Goal: Task Accomplishment & Management: Manage account settings

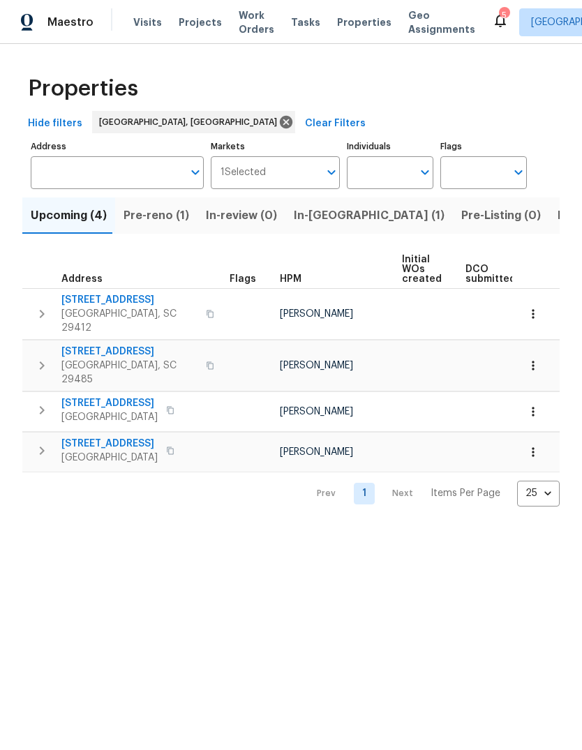
click at [557, 209] on span "Listed (7)" at bounding box center [583, 216] width 52 height 20
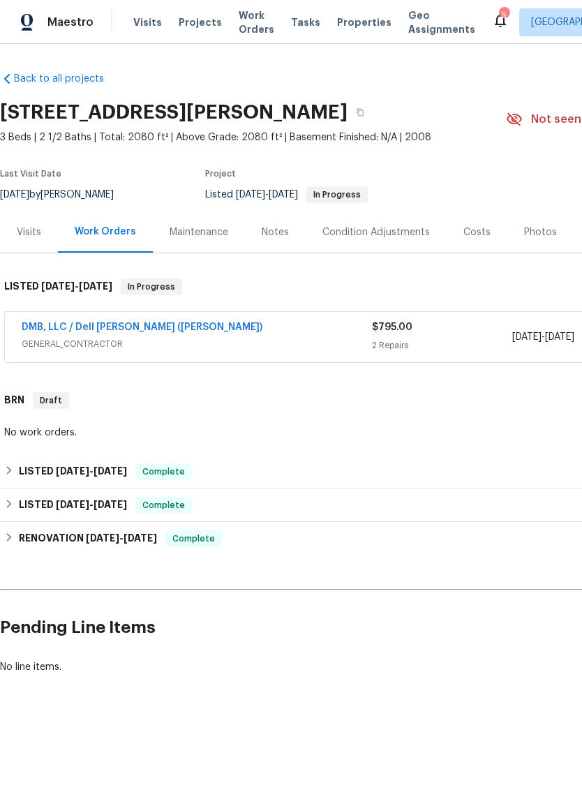
click at [151, 331] on link "DMB, LLC / Dell [PERSON_NAME] ([PERSON_NAME])" at bounding box center [142, 327] width 241 height 10
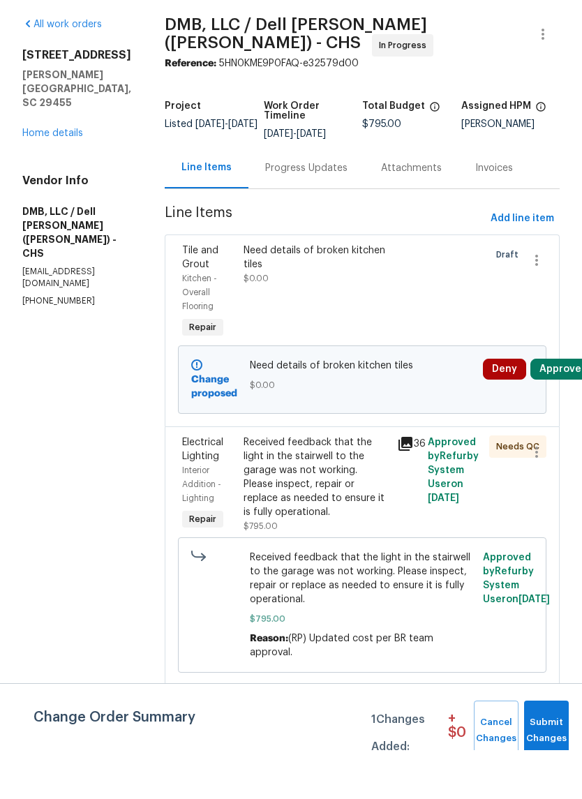
click at [406, 484] on icon at bounding box center [405, 492] width 17 height 17
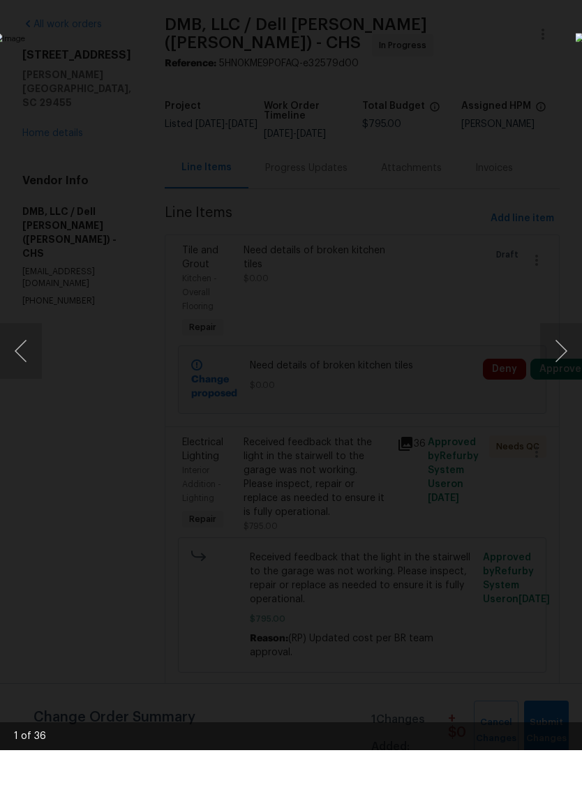
click at [559, 372] on button "Next image" at bounding box center [561, 400] width 42 height 56
click at [568, 372] on button "Next image" at bounding box center [561, 400] width 42 height 56
click at [569, 372] on button "Next image" at bounding box center [561, 400] width 42 height 56
click at [567, 372] on button "Next image" at bounding box center [561, 400] width 42 height 56
click at [564, 372] on button "Next image" at bounding box center [561, 400] width 42 height 56
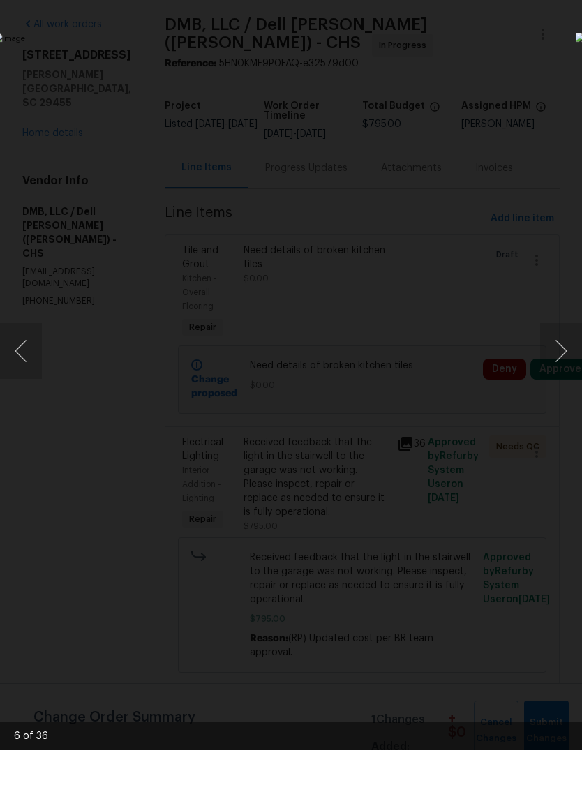
click at [560, 372] on button "Next image" at bounding box center [561, 400] width 42 height 56
click at [564, 372] on button "Next image" at bounding box center [561, 400] width 42 height 56
click at [562, 372] on button "Next image" at bounding box center [561, 400] width 42 height 56
click at [560, 372] on button "Next image" at bounding box center [561, 400] width 42 height 56
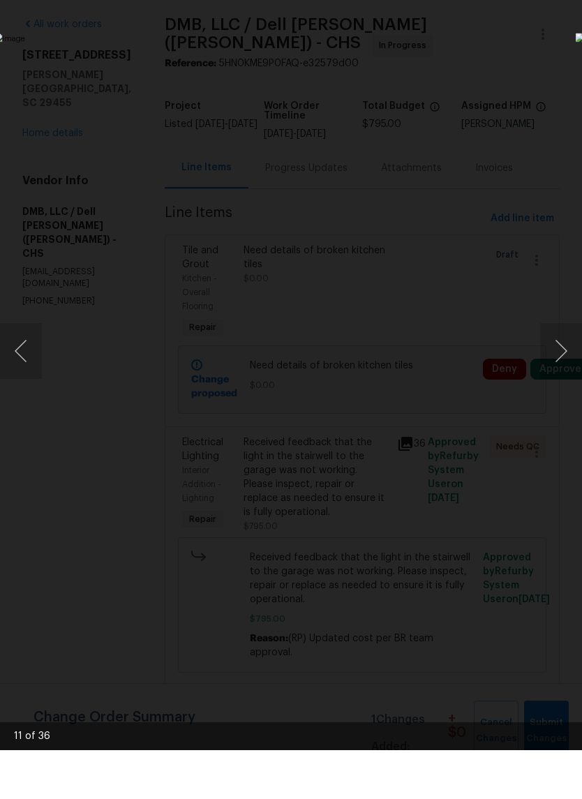
click at [560, 372] on button "Next image" at bounding box center [561, 400] width 42 height 56
click at [562, 372] on button "Next image" at bounding box center [561, 400] width 42 height 56
click at [566, 372] on button "Next image" at bounding box center [561, 400] width 42 height 56
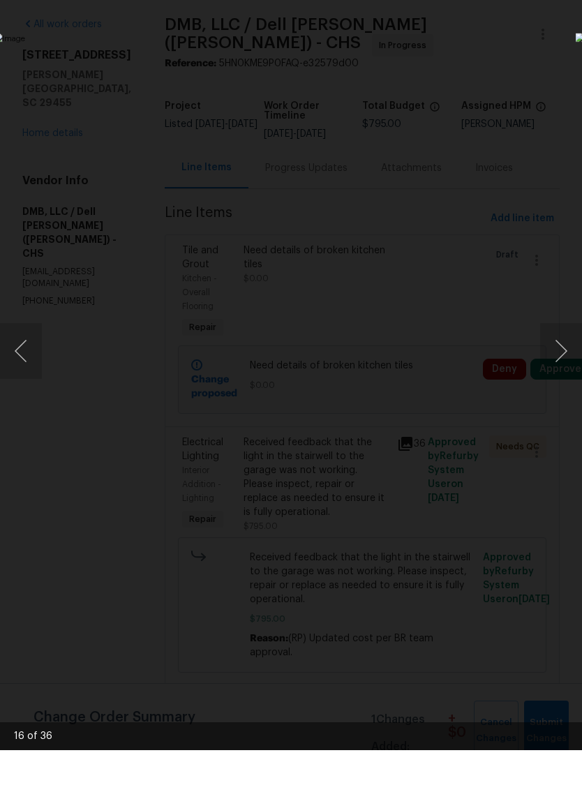
click at [564, 372] on button "Next image" at bounding box center [561, 400] width 42 height 56
click at [566, 372] on button "Next image" at bounding box center [561, 400] width 42 height 56
click at [564, 372] on button "Next image" at bounding box center [561, 400] width 42 height 56
click at [566, 372] on button "Next image" at bounding box center [561, 400] width 42 height 56
click at [564, 372] on button "Next image" at bounding box center [561, 400] width 42 height 56
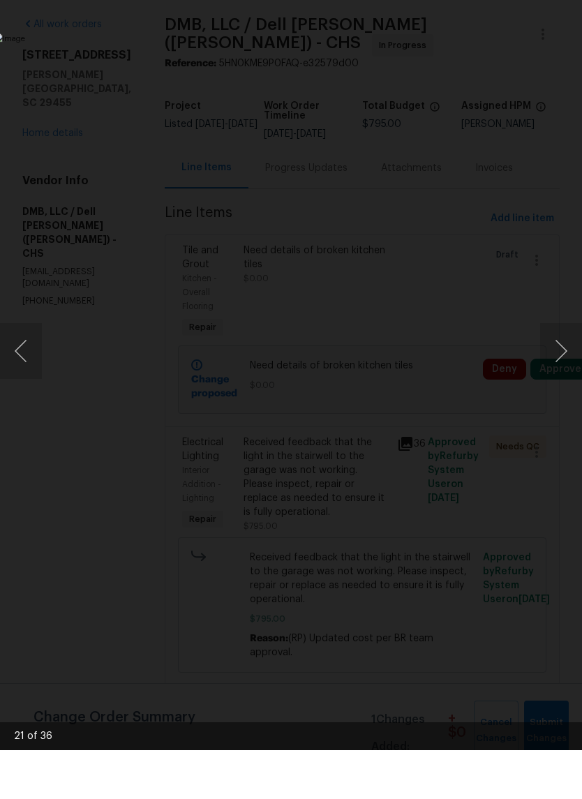
click at [564, 372] on button "Next image" at bounding box center [561, 400] width 42 height 56
click at [561, 372] on button "Next image" at bounding box center [561, 400] width 42 height 56
click at [405, 477] on img "Lightbox" at bounding box center [225, 400] width 360 height 494
click at [555, 437] on div "Lightbox" at bounding box center [291, 399] width 582 height 799
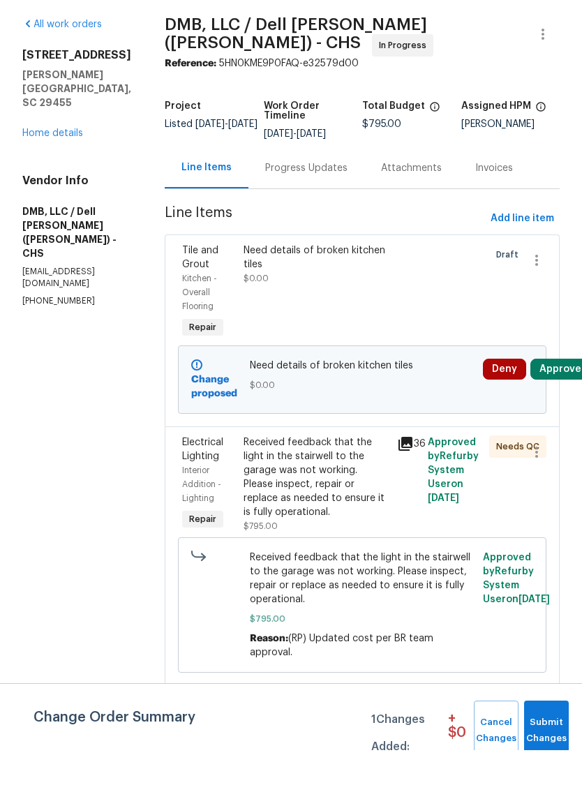
click at [286, 196] on div "Progress Updates" at bounding box center [306, 216] width 116 height 41
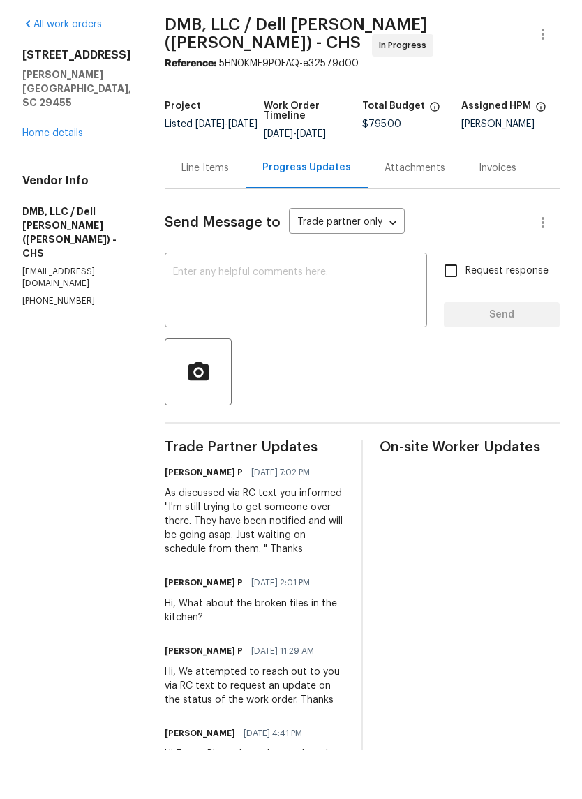
click at [77, 177] on link "Home details" at bounding box center [52, 182] width 61 height 10
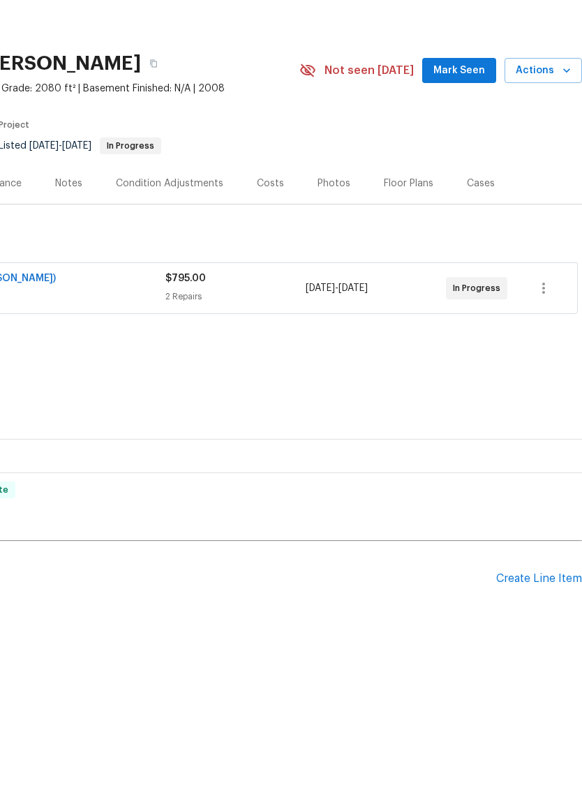
scroll to position [0, 207]
click at [467, 107] on button "Mark Seen" at bounding box center [459, 120] width 74 height 26
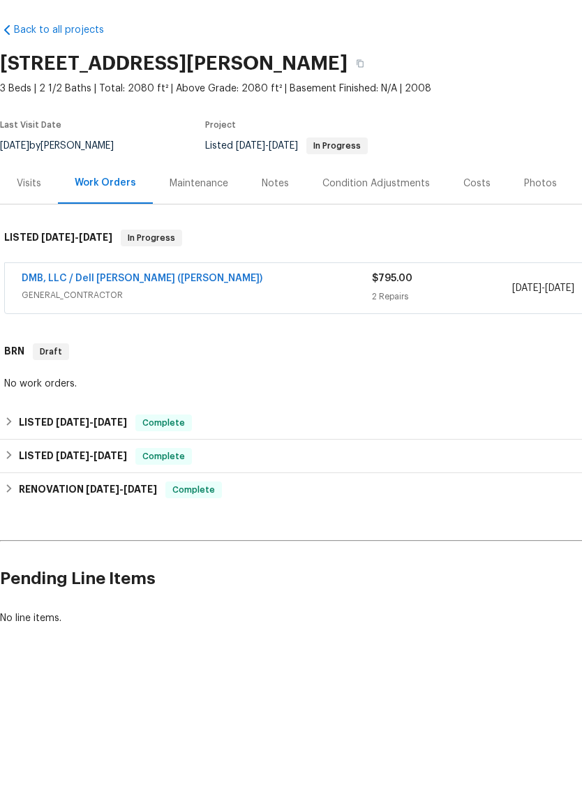
scroll to position [0, 0]
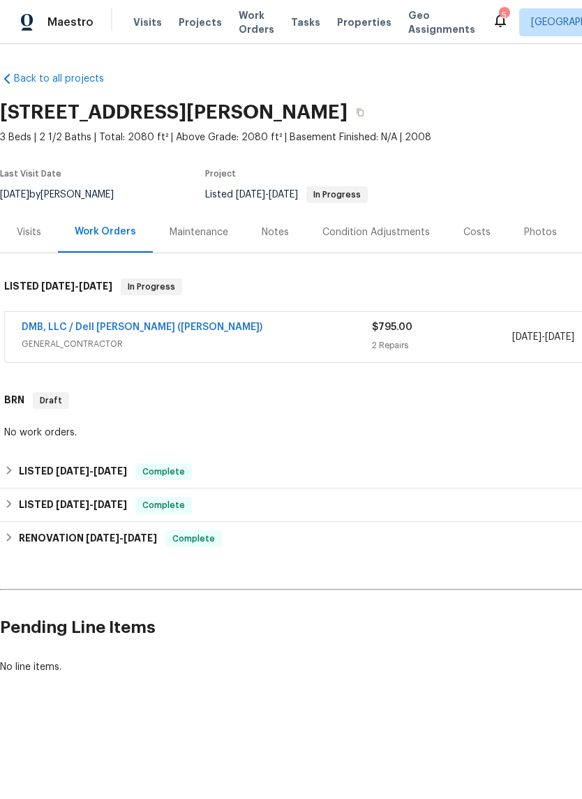
click at [359, 19] on span "Properties" at bounding box center [364, 22] width 54 height 14
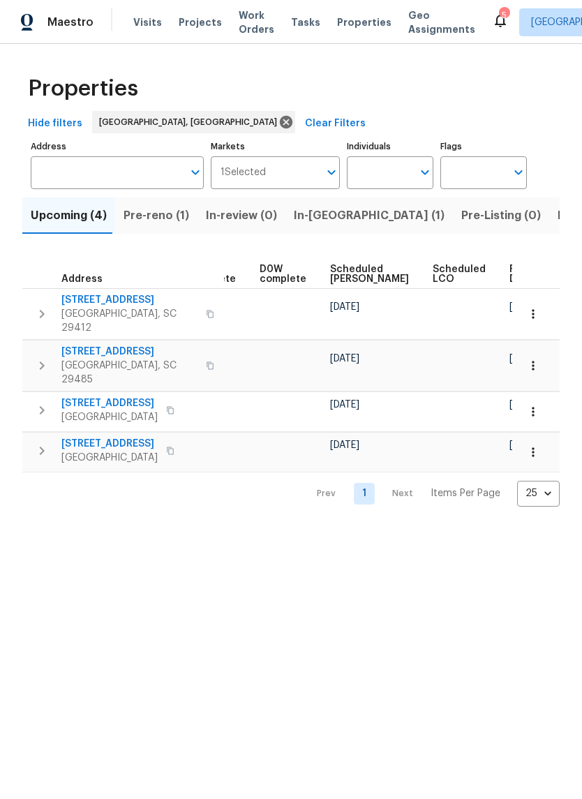
scroll to position [0, 350]
click at [557, 221] on span "Listed (7)" at bounding box center [583, 216] width 52 height 20
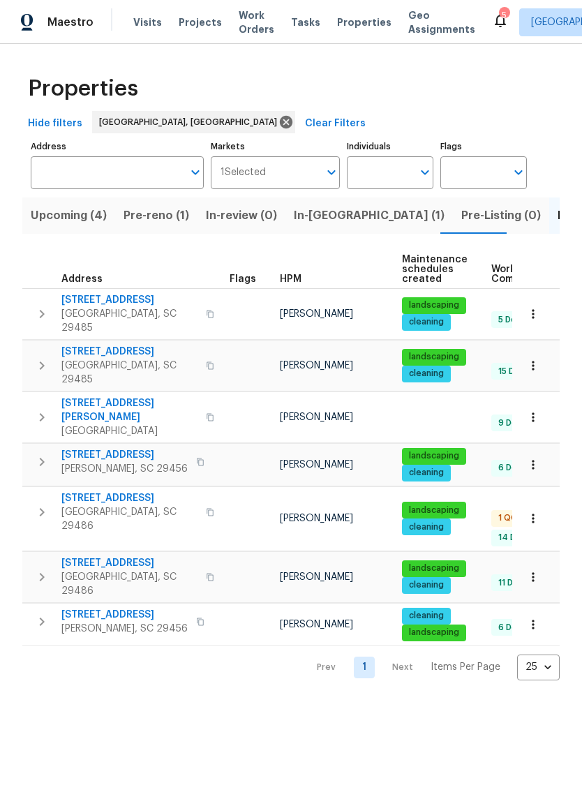
click at [175, 210] on span "Pre-reno (1)" at bounding box center [156, 216] width 66 height 20
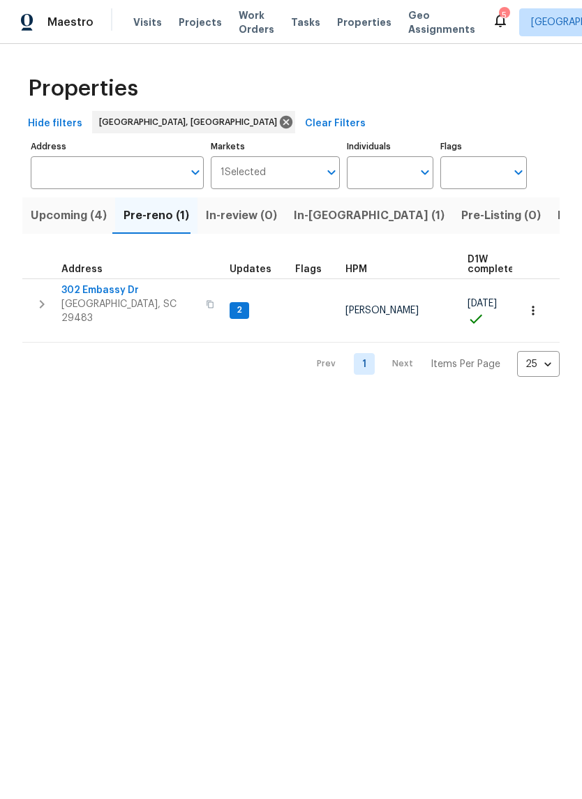
click at [123, 294] on span "302 Embassy Dr" at bounding box center [129, 290] width 136 height 14
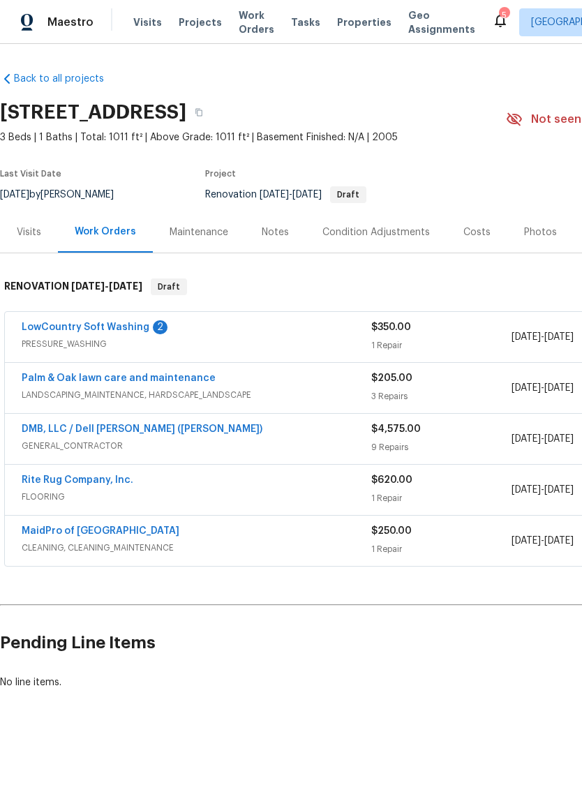
click at [137, 322] on link "LowCountry Soft Washing" at bounding box center [86, 327] width 128 height 10
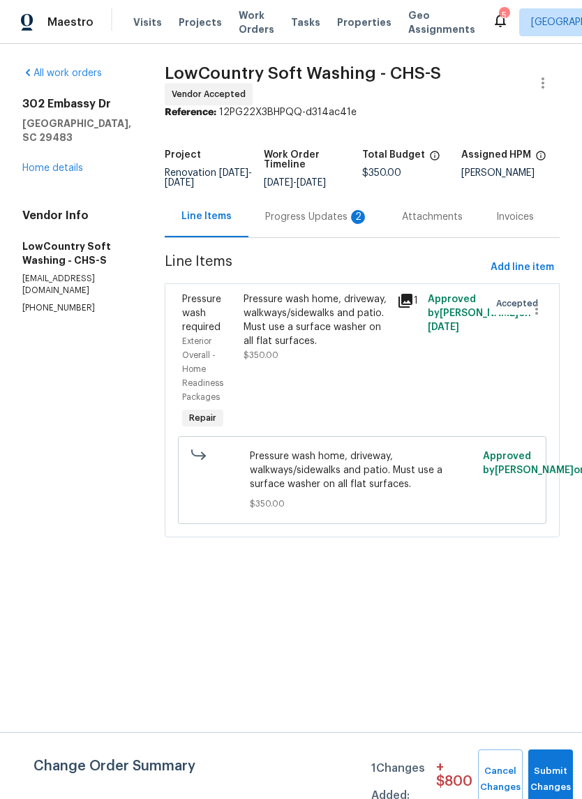
click at [351, 213] on div "2" at bounding box center [358, 217] width 14 height 14
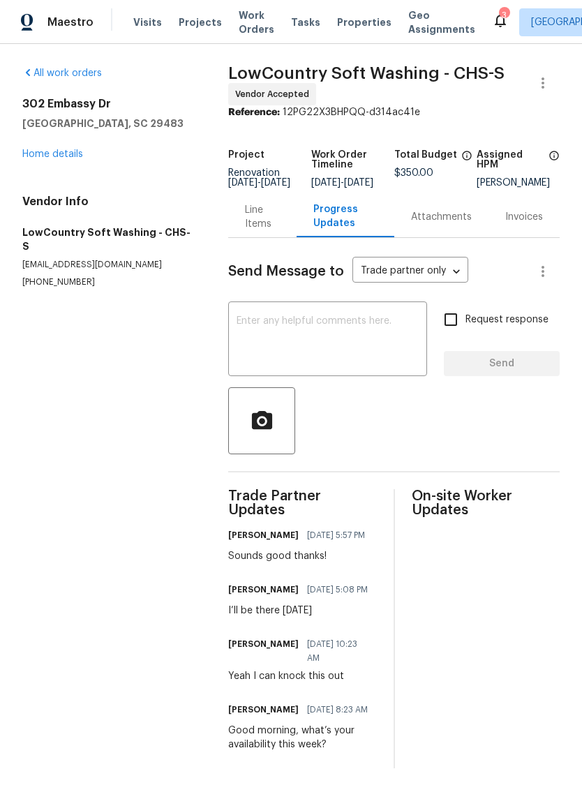
click at [65, 149] on link "Home details" at bounding box center [52, 154] width 61 height 10
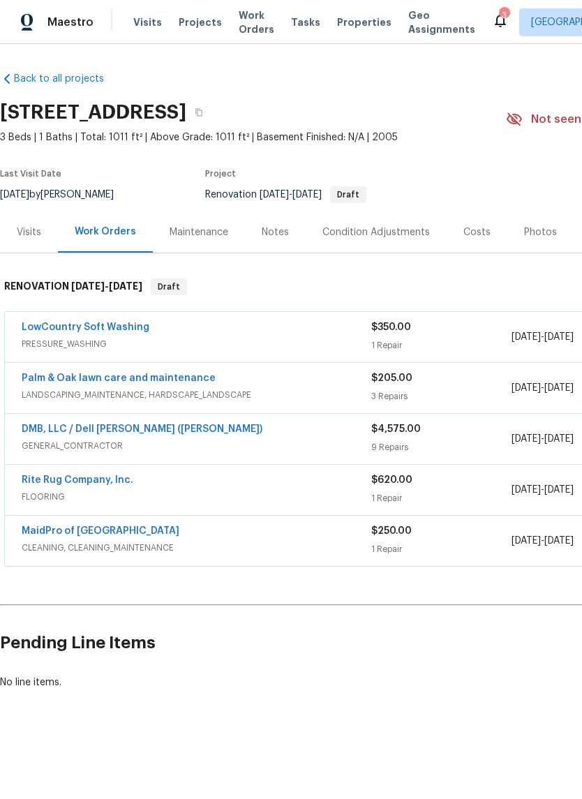
click at [464, 225] on div "Costs" at bounding box center [476, 232] width 27 height 14
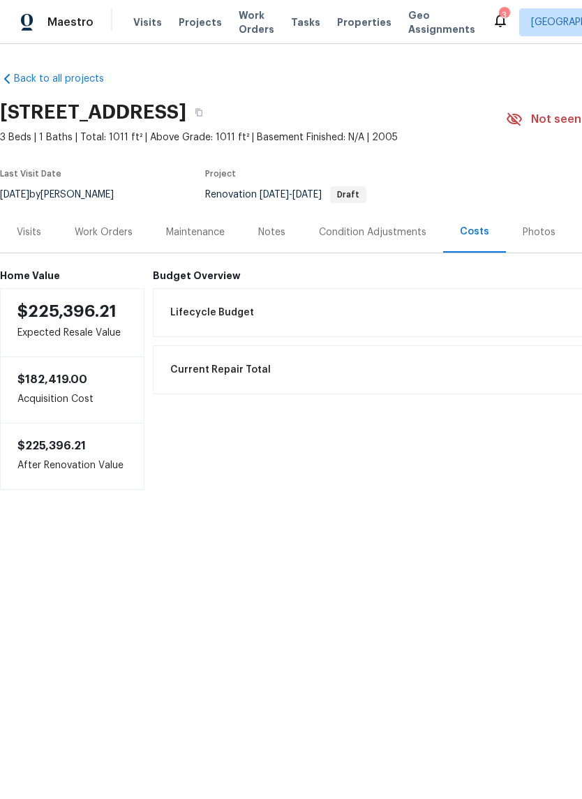
click at [95, 230] on div "Work Orders" at bounding box center [104, 232] width 58 height 14
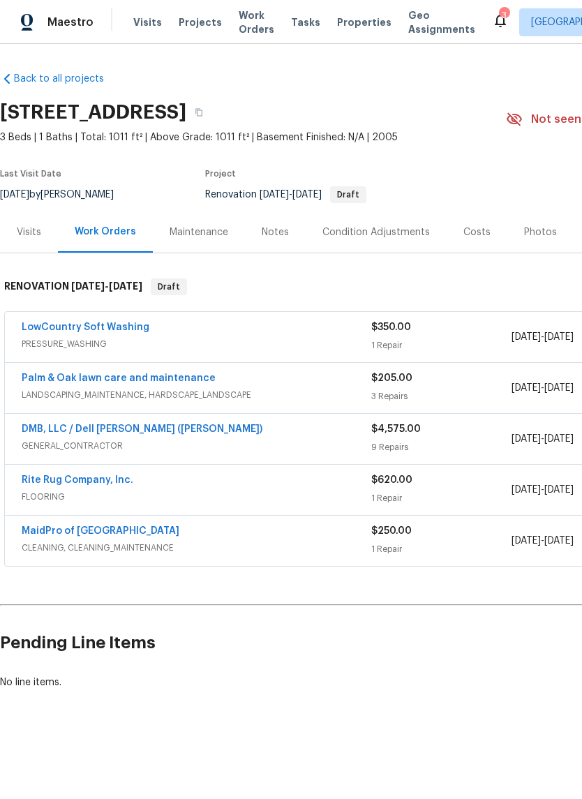
click at [76, 484] on link "Rite Rug Company, Inc." at bounding box center [78, 480] width 112 height 10
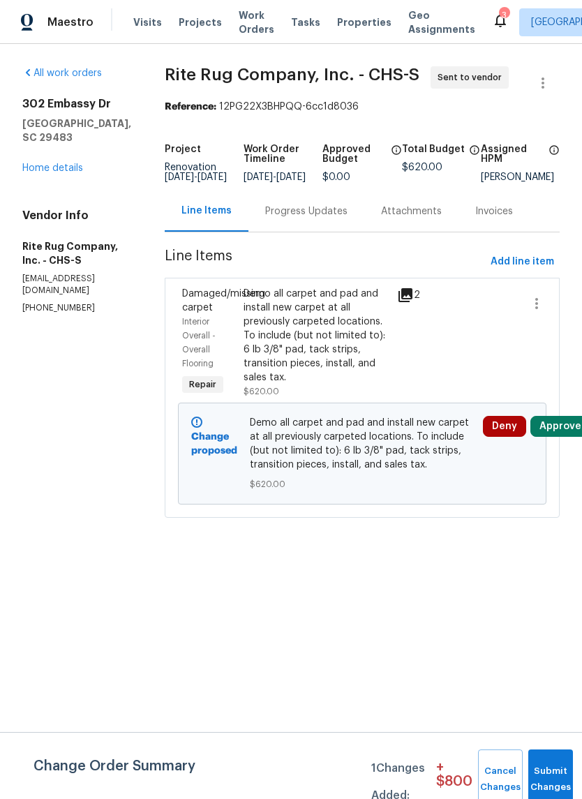
click at [566, 437] on button "Approve" at bounding box center [560, 426] width 60 height 21
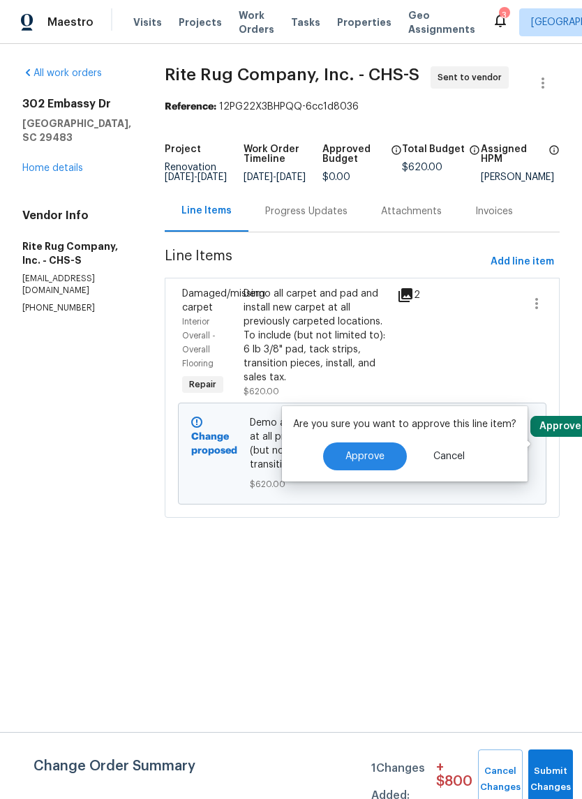
click at [384, 443] on button "Approve" at bounding box center [365, 456] width 84 height 28
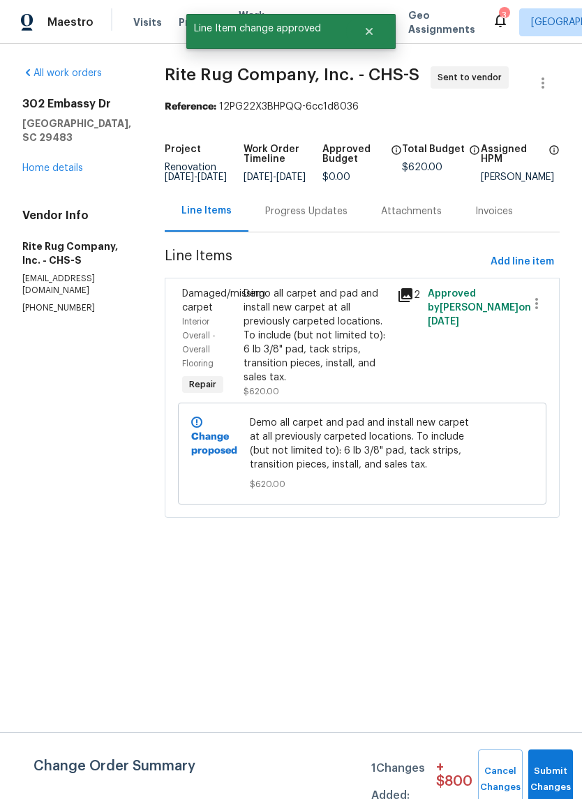
click at [347, 218] on div "Progress Updates" at bounding box center [306, 211] width 82 height 14
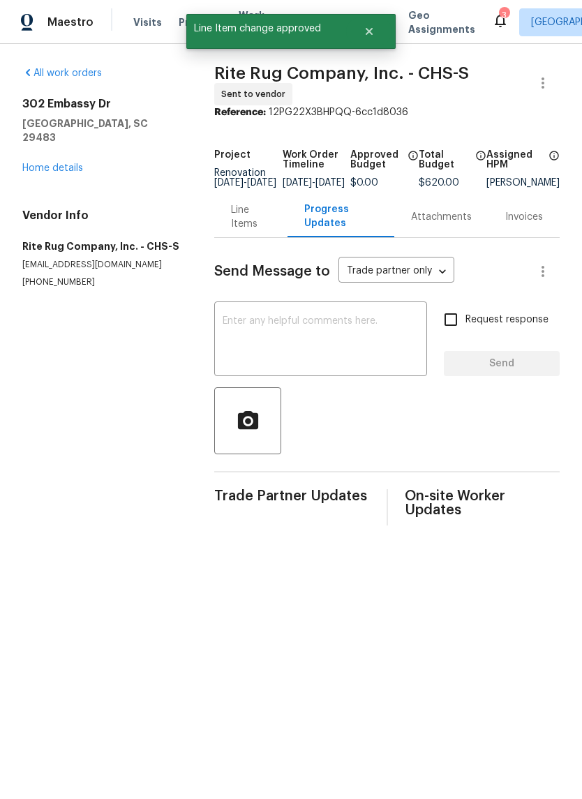
click at [394, 361] on textarea at bounding box center [321, 340] width 196 height 49
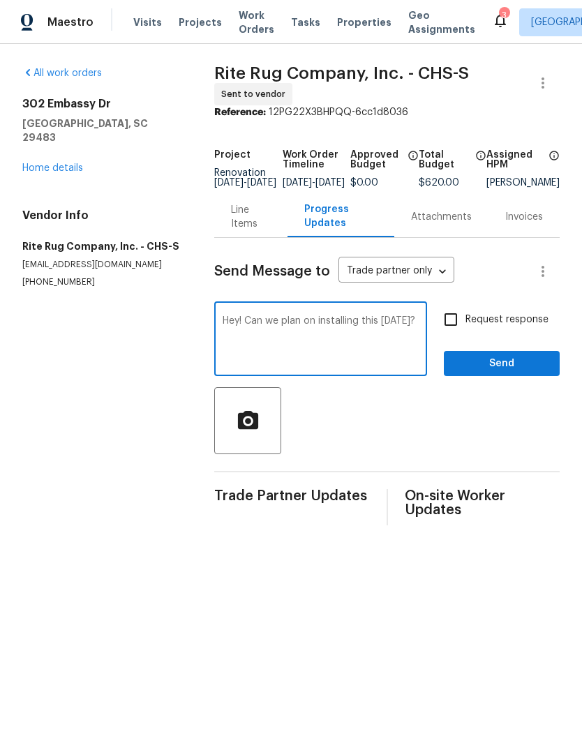
type textarea "Hey! Can we plan on installing this on Thursday?"
click at [486, 322] on span "Request response" at bounding box center [506, 320] width 83 height 15
click at [465, 322] on input "Request response" at bounding box center [450, 319] width 29 height 29
checkbox input "true"
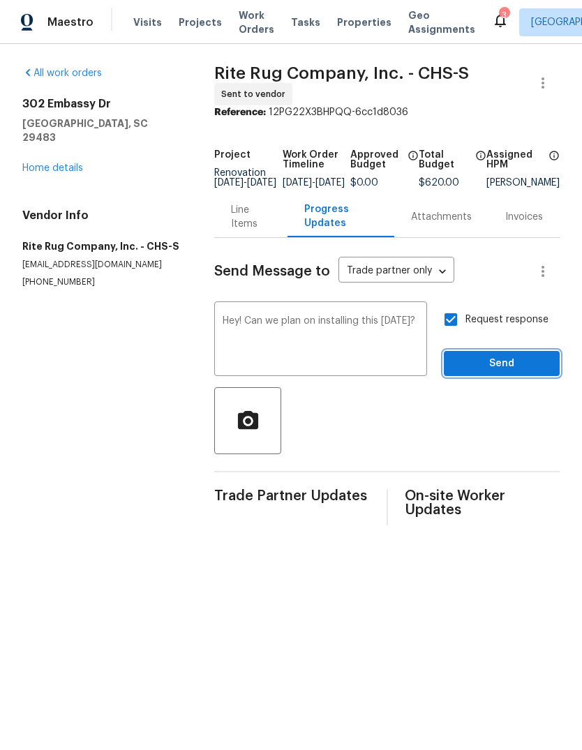
click at [510, 373] on span "Send" at bounding box center [501, 363] width 93 height 17
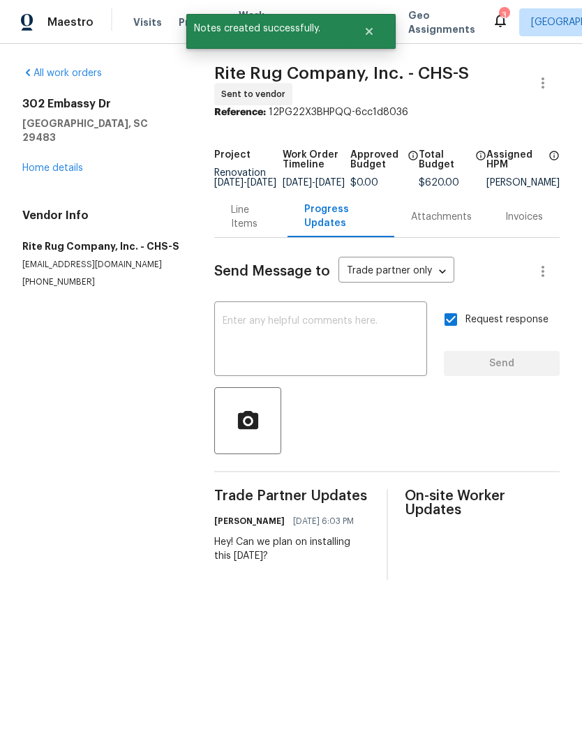
click at [22, 143] on div "302 Embassy Dr Summerville, SC 29483 Home details" at bounding box center [101, 136] width 158 height 78
click at [27, 163] on link "Home details" at bounding box center [52, 168] width 61 height 10
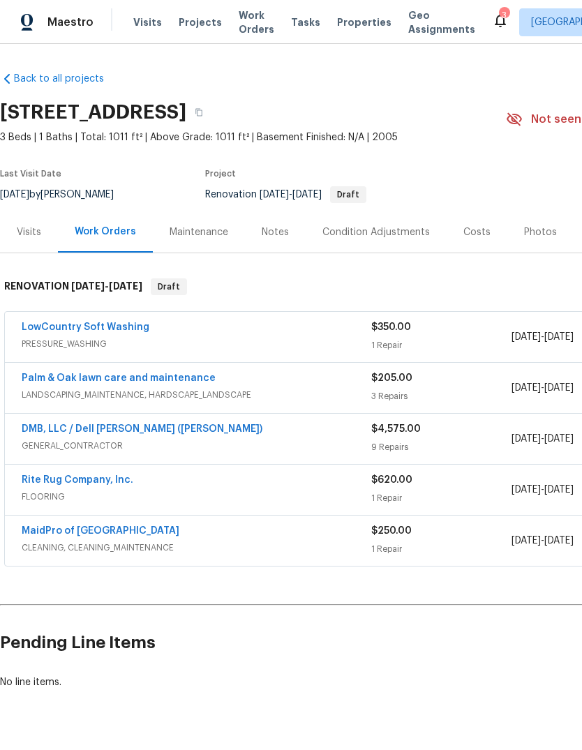
click at [60, 527] on link "MaidPro of [GEOGRAPHIC_DATA]" at bounding box center [101, 531] width 158 height 10
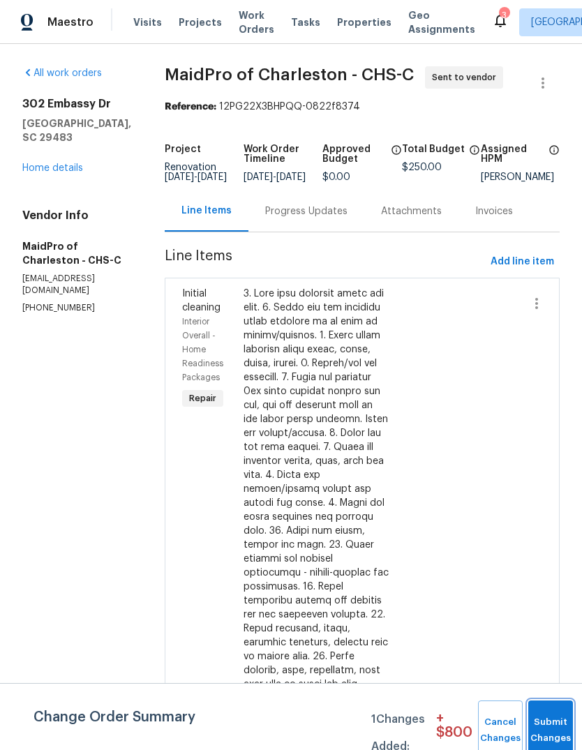
click at [556, 723] on button "Submit Changes" at bounding box center [550, 730] width 45 height 60
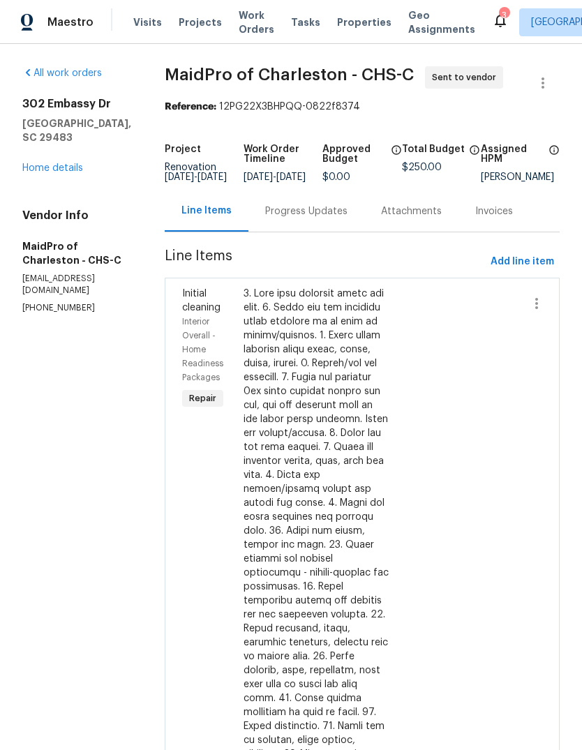
click at [283, 232] on div "Progress Updates" at bounding box center [306, 210] width 116 height 41
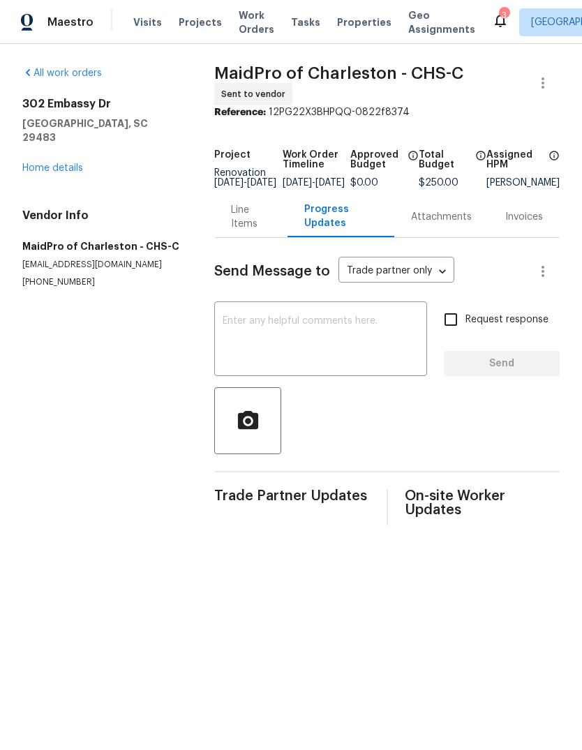
click at [322, 351] on textarea at bounding box center [321, 340] width 196 height 49
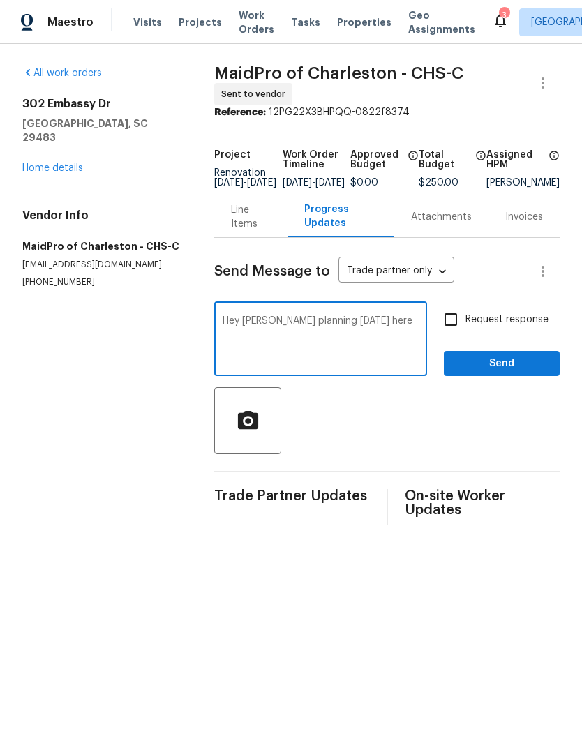
type textarea "Hey John planning on Friday here"
click at [465, 323] on input "Request response" at bounding box center [450, 319] width 29 height 29
checkbox input "true"
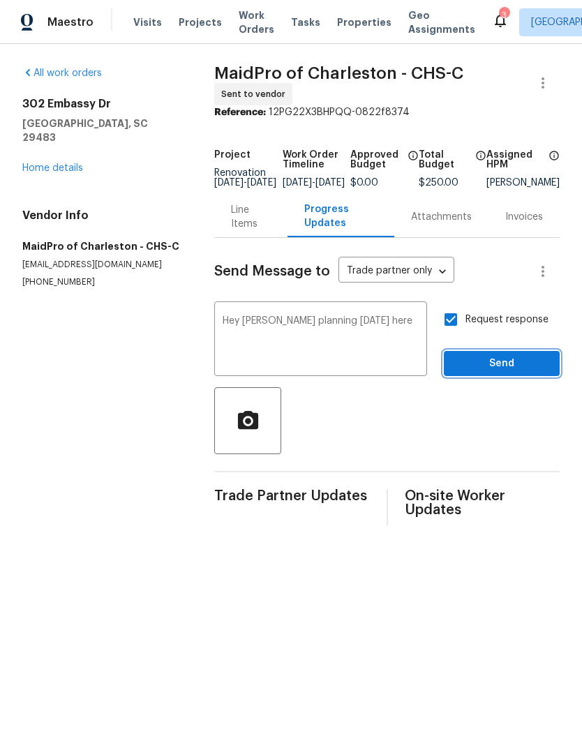
click at [504, 373] on span "Send" at bounding box center [501, 363] width 93 height 17
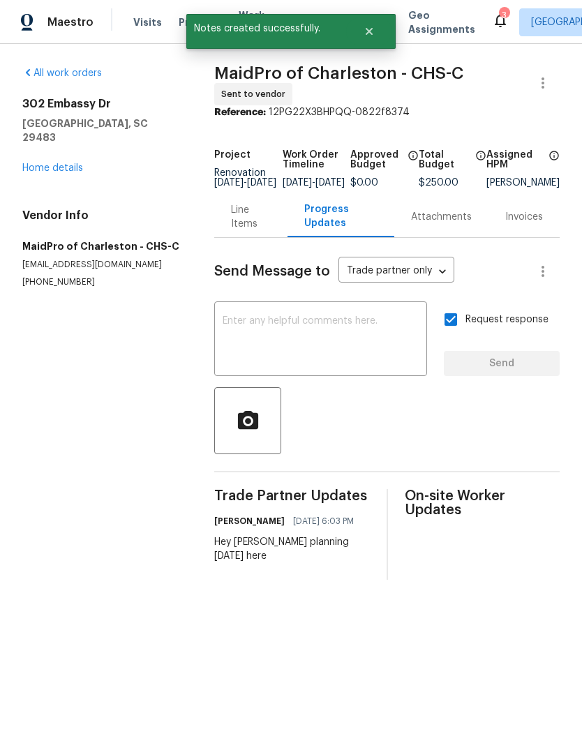
click at [19, 141] on div "All work orders 302 Embassy Dr Summerville, SC 29483 Home details Vendor Info M…" at bounding box center [291, 323] width 582 height 558
click at [19, 140] on div "All work orders 302 Embassy Dr Summerville, SC 29483 Home details Vendor Info M…" at bounding box center [291, 323] width 582 height 558
click at [29, 163] on link "Home details" at bounding box center [52, 168] width 61 height 10
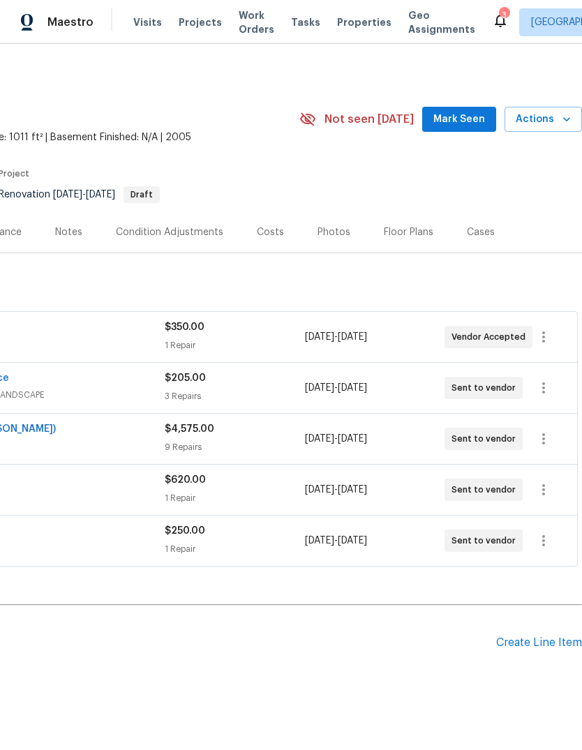
scroll to position [5, 0]
click at [470, 117] on span "Mark Seen" at bounding box center [459, 119] width 52 height 17
click at [343, 15] on span "Properties" at bounding box center [364, 22] width 54 height 14
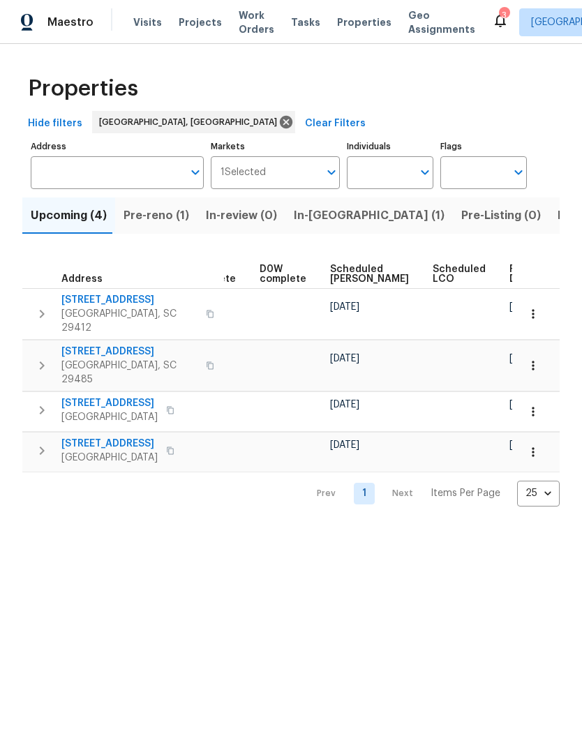
scroll to position [0, 350]
click at [175, 233] on button "Pre-reno (1)" at bounding box center [156, 215] width 82 height 36
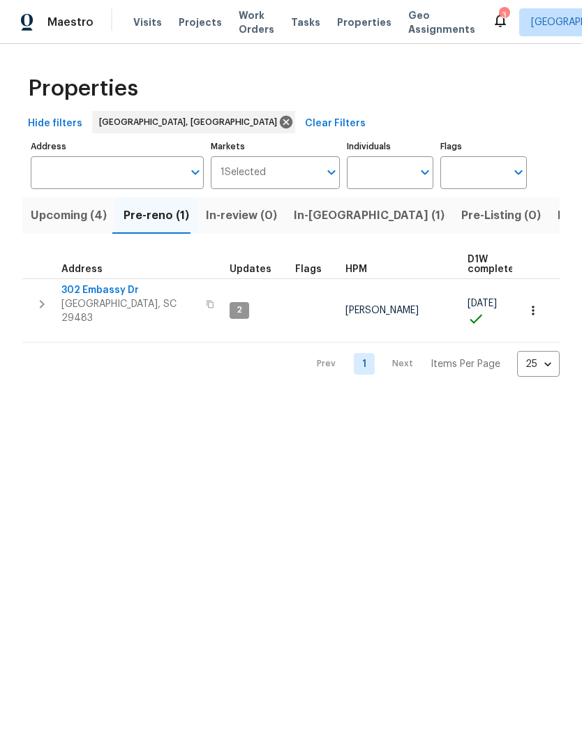
click at [83, 292] on span "302 Embassy Dr" at bounding box center [129, 290] width 136 height 14
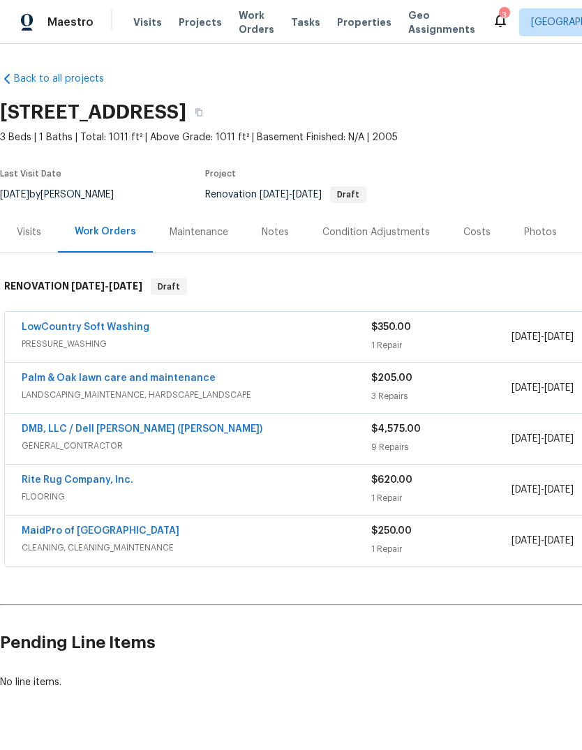
click at [352, 17] on span "Properties" at bounding box center [364, 22] width 54 height 14
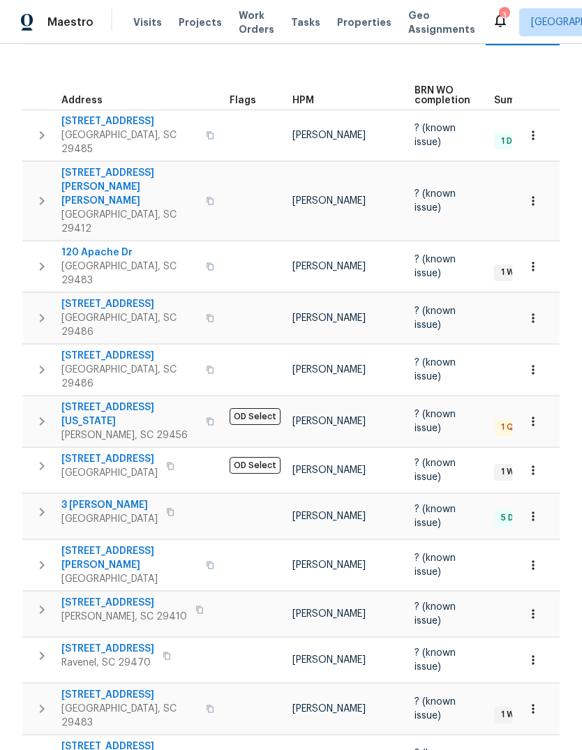
scroll to position [188, 0]
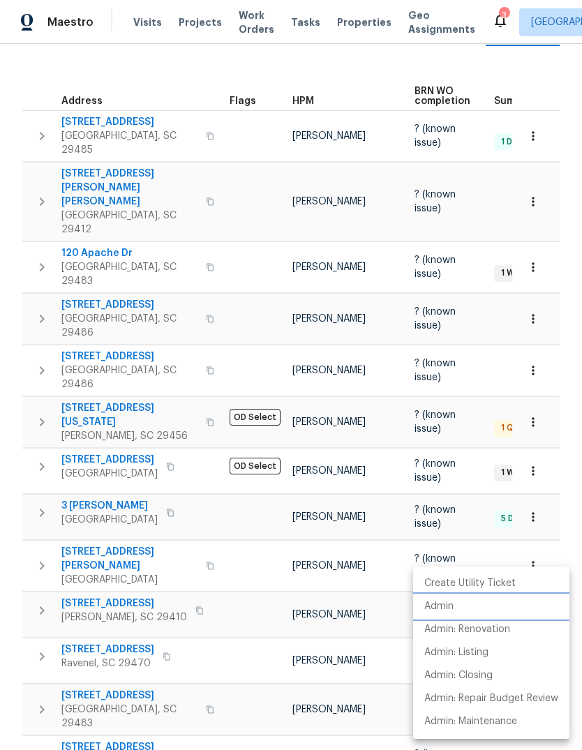
click at [458, 601] on li "Admin" at bounding box center [491, 606] width 156 height 23
